Goal: Navigation & Orientation: Find specific page/section

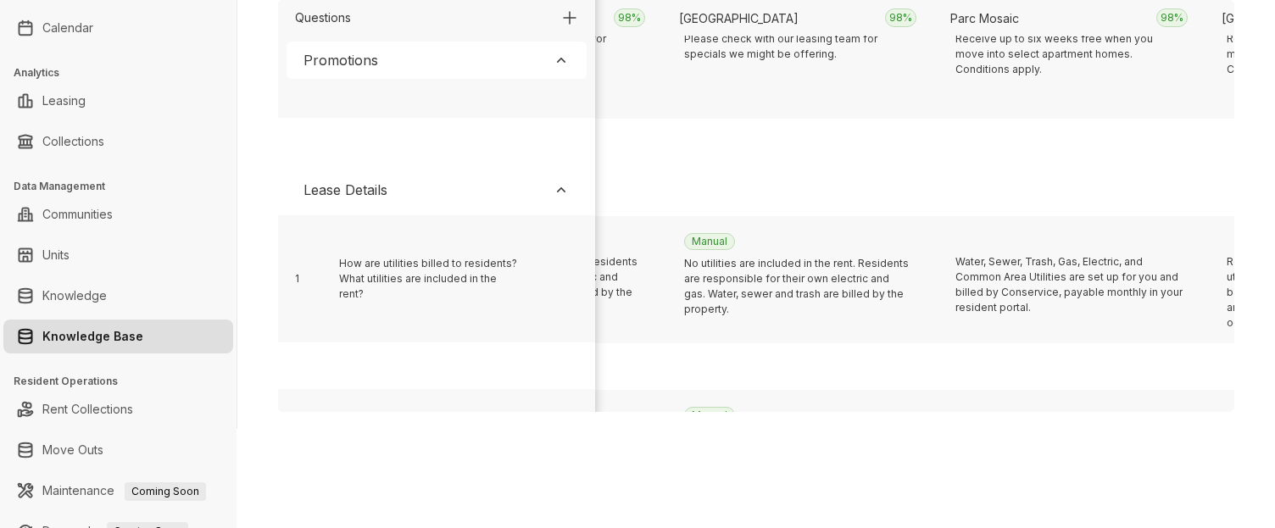
scroll to position [349, 10367]
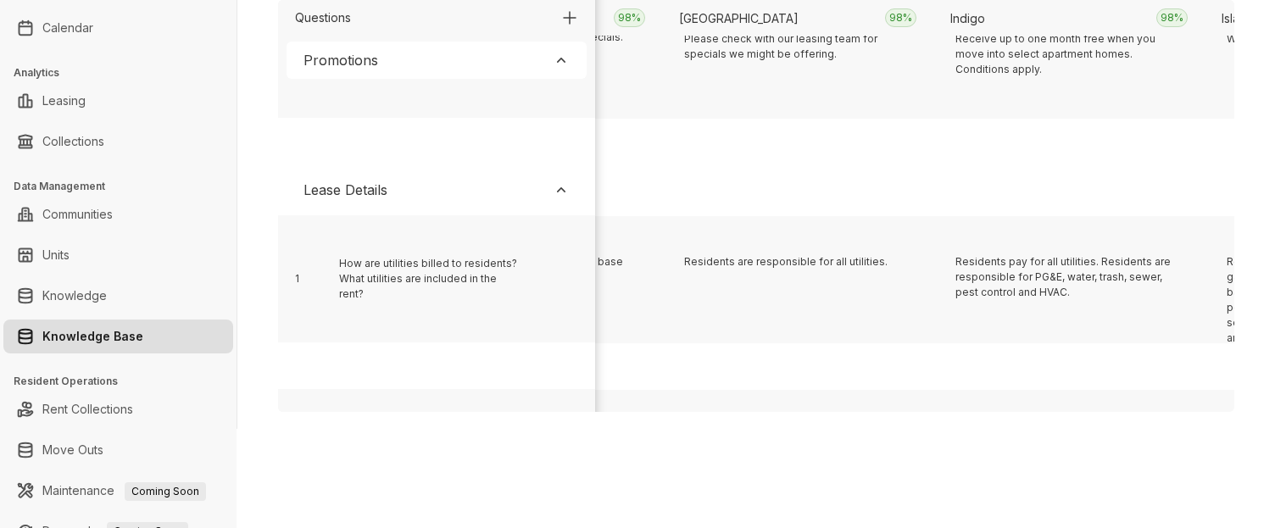
scroll to position [349, 1416]
